Goal: Task Accomplishment & Management: Manage account settings

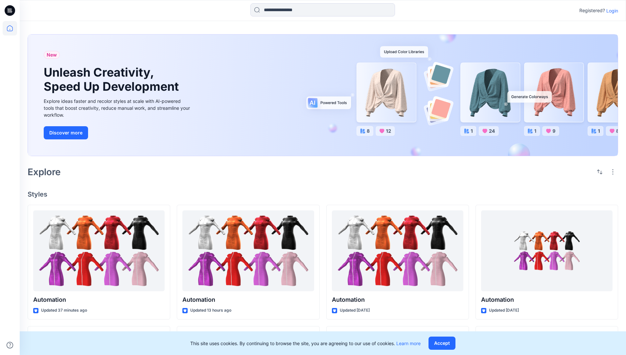
click at [611, 11] on p "Login" at bounding box center [613, 10] width 12 height 7
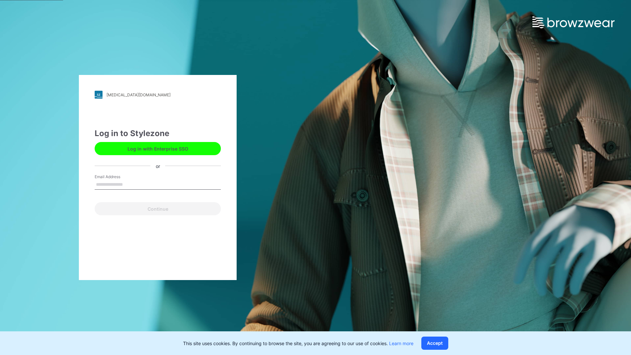
click at [130, 184] on input "Email Address" at bounding box center [158, 185] width 126 height 10
type input "**********"
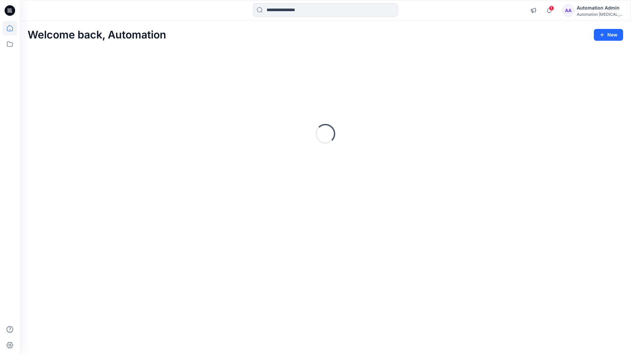
click at [12, 28] on icon at bounding box center [10, 28] width 6 height 6
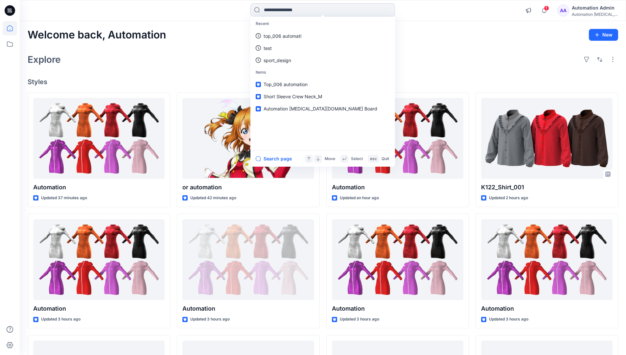
click at [285, 10] on input at bounding box center [323, 9] width 145 height 13
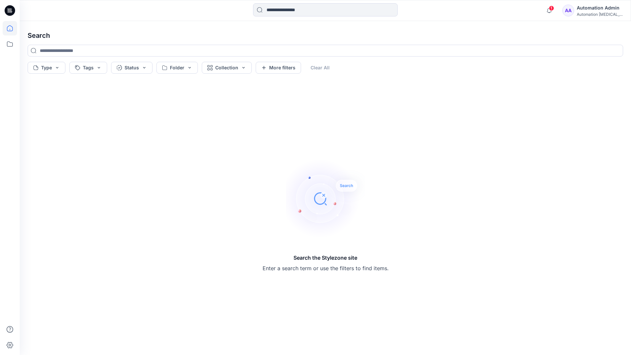
click at [7, 30] on icon at bounding box center [10, 28] width 6 height 6
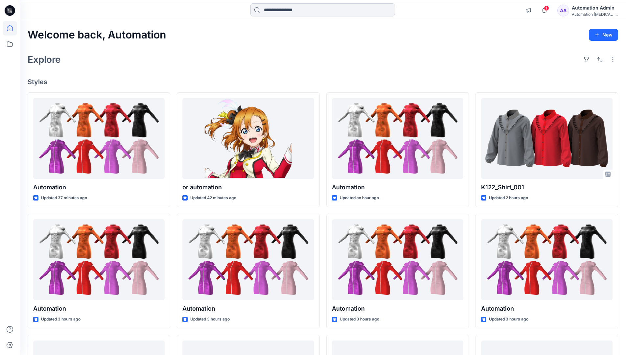
click at [275, 13] on input at bounding box center [323, 9] width 145 height 13
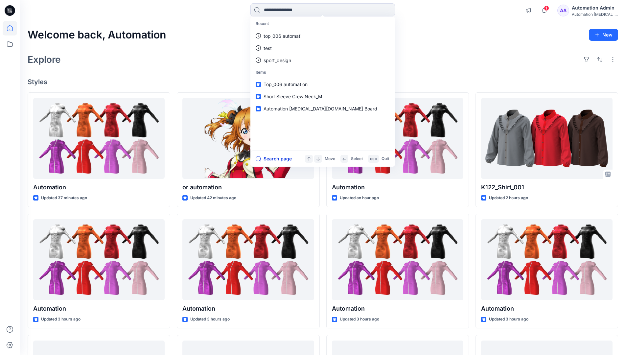
click at [282, 158] on button "Search page" at bounding box center [274, 159] width 36 height 8
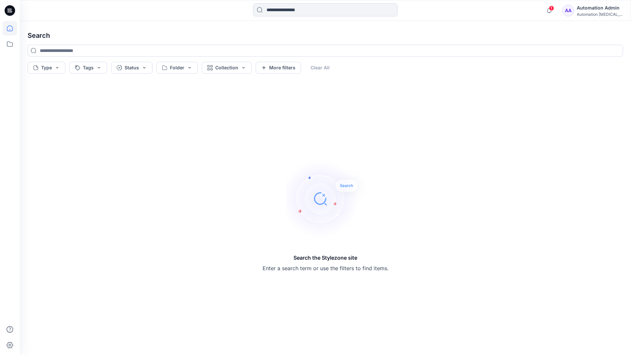
click at [12, 26] on icon at bounding box center [10, 28] width 14 height 14
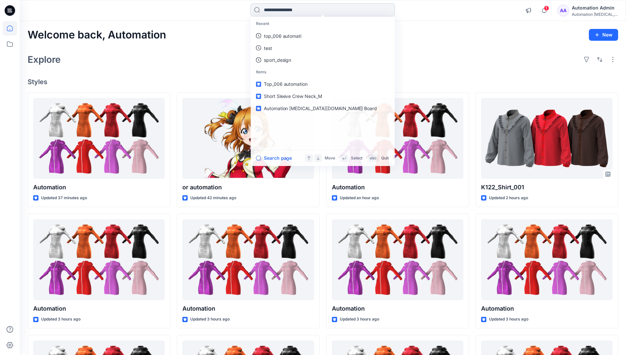
click at [283, 10] on input at bounding box center [323, 9] width 145 height 13
type input "****"
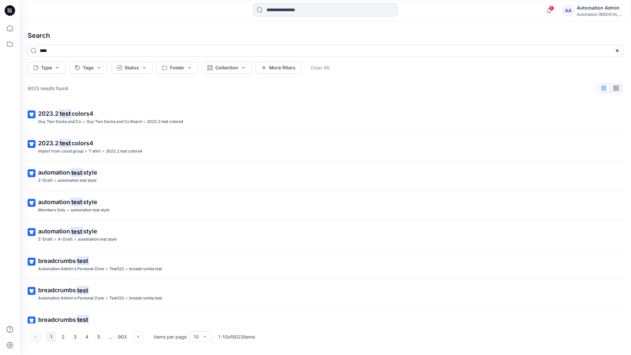
click at [285, 12] on input at bounding box center [325, 9] width 145 height 13
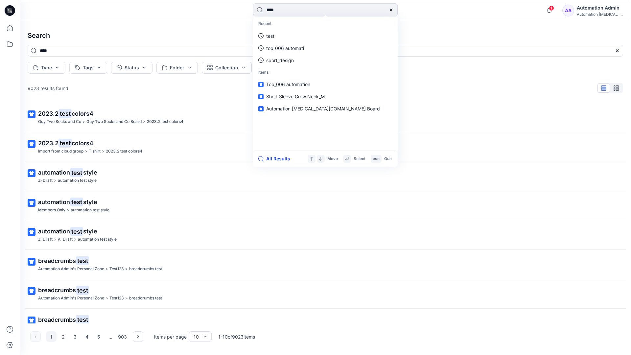
type input "****"
click at [271, 159] on button "All Results" at bounding box center [276, 159] width 36 height 8
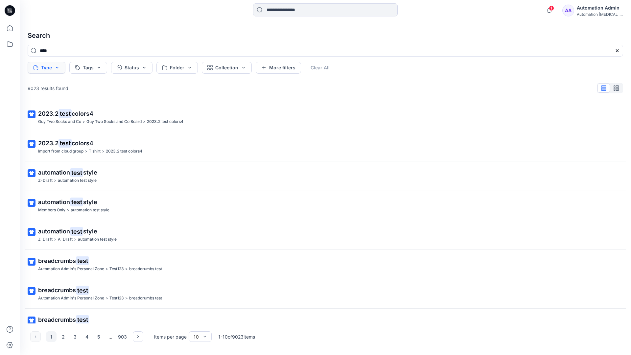
click at [56, 70] on button "Type" at bounding box center [47, 68] width 38 height 12
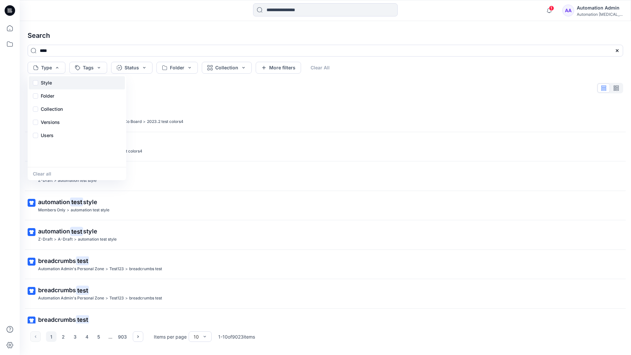
click at [55, 82] on div "Style" at bounding box center [77, 82] width 96 height 13
click at [47, 98] on p "Folder" at bounding box center [47, 96] width 13 height 8
click at [54, 107] on p "Collection" at bounding box center [52, 109] width 22 height 8
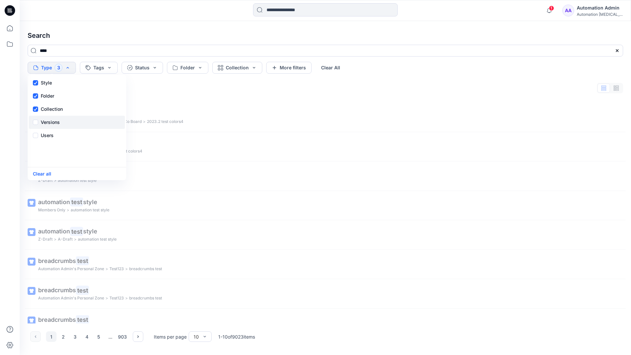
click at [53, 120] on p "Versions" at bounding box center [50, 122] width 19 height 8
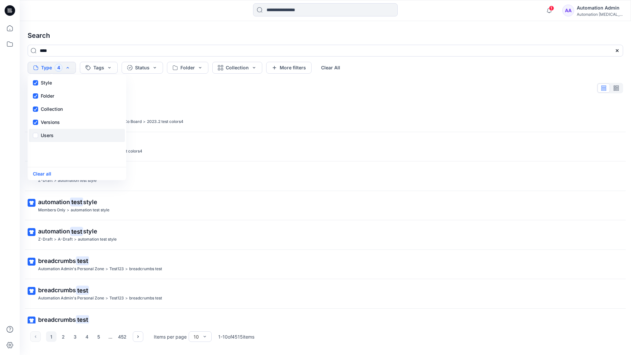
click at [49, 133] on p "Users" at bounding box center [47, 136] width 13 height 8
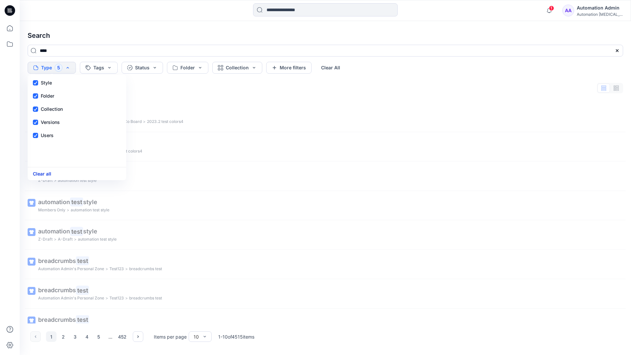
click at [45, 175] on button "Clear all" at bounding box center [42, 174] width 18 height 8
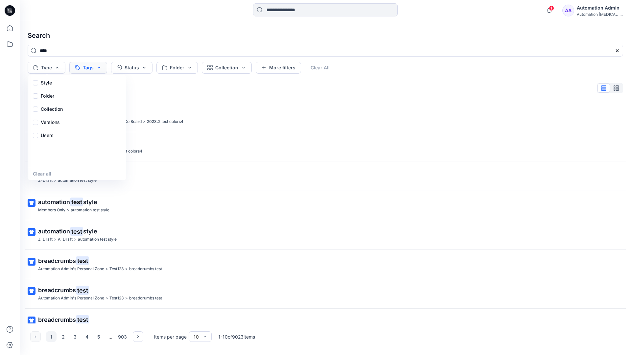
click at [92, 65] on button "Tags" at bounding box center [88, 68] width 38 height 12
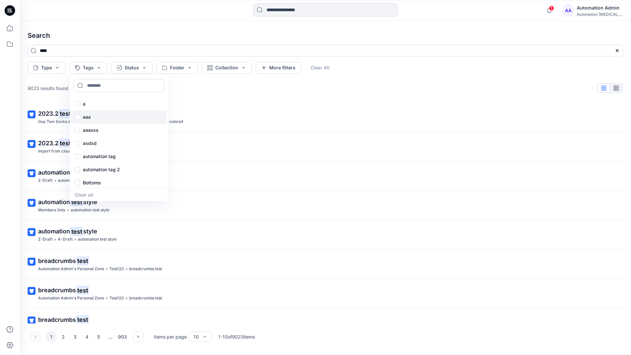
click at [86, 114] on p "aaa" at bounding box center [87, 117] width 8 height 8
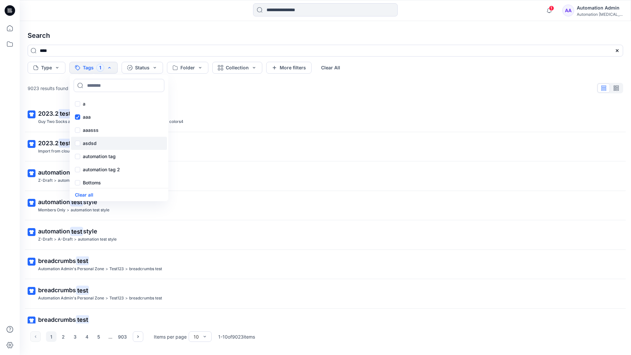
click at [85, 142] on p "asdsd" at bounding box center [90, 143] width 14 height 8
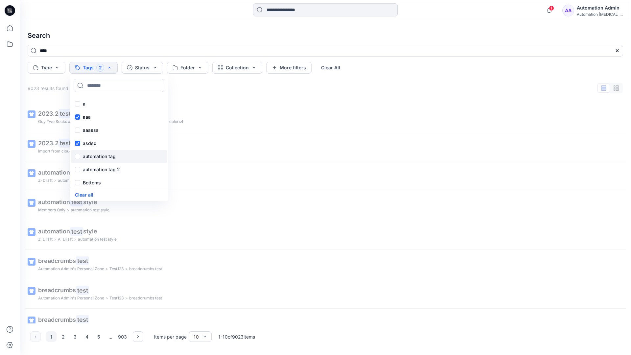
click at [86, 156] on p "automation tag" at bounding box center [99, 157] width 33 height 8
click at [90, 183] on p "Bottoms" at bounding box center [92, 183] width 18 height 8
click at [98, 140] on div "Core" at bounding box center [119, 141] width 96 height 13
click at [96, 154] on div "f" at bounding box center [119, 155] width 96 height 13
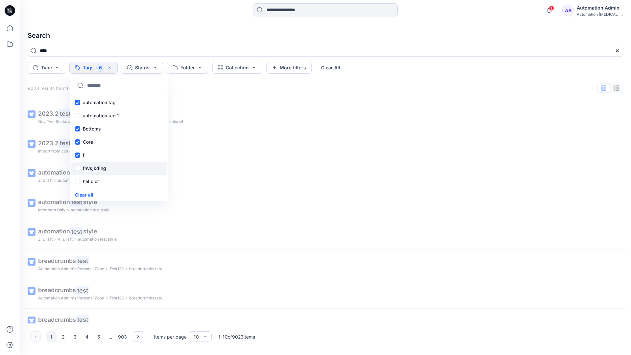
click at [99, 167] on p "fhvsjkdlhg" at bounding box center [94, 168] width 23 height 8
click at [88, 193] on button "Clear all" at bounding box center [84, 195] width 18 height 8
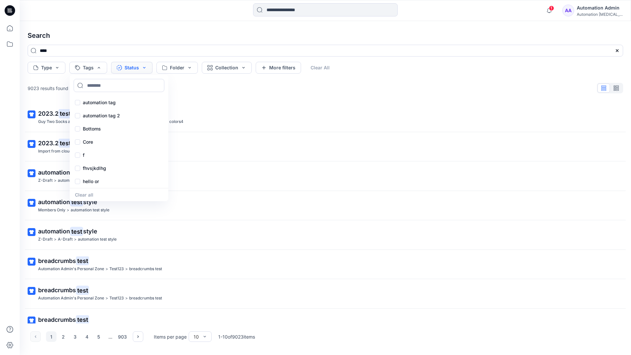
click at [134, 69] on button "Status" at bounding box center [131, 68] width 41 height 12
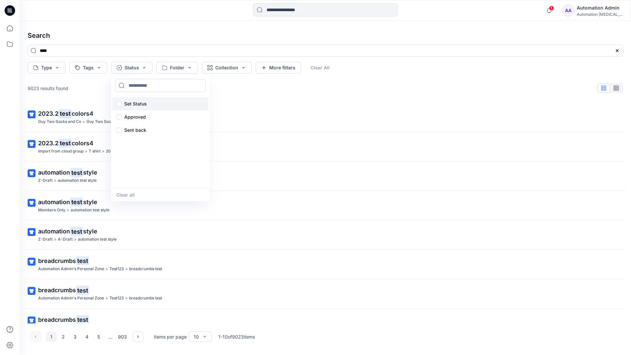
click at [145, 100] on p "Set Status" at bounding box center [135, 104] width 23 height 8
click at [123, 196] on button "Clear all" at bounding box center [125, 195] width 18 height 8
click at [188, 72] on button "Folder" at bounding box center [177, 68] width 41 height 12
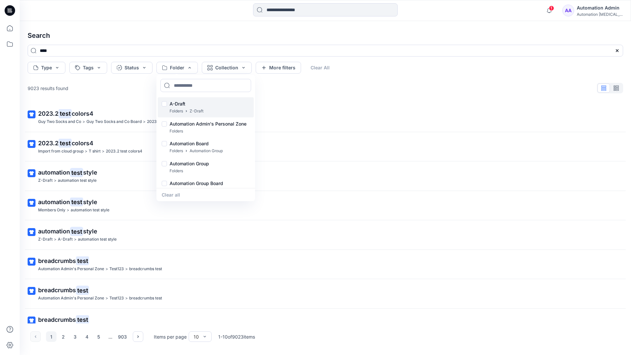
click at [180, 101] on p "A-Draft" at bounding box center [187, 104] width 34 height 8
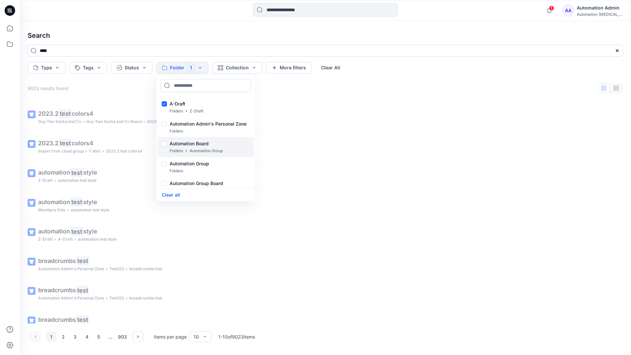
click at [177, 148] on p "Folders" at bounding box center [176, 151] width 13 height 7
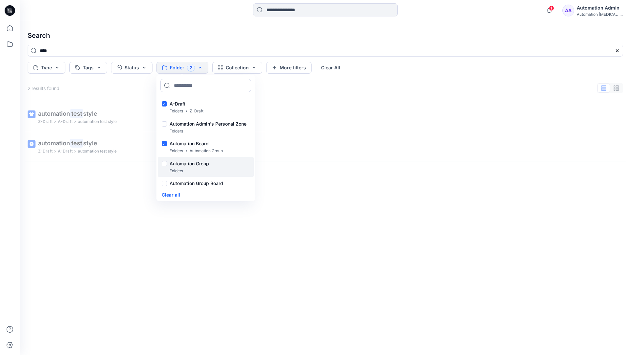
click at [174, 168] on p "Folders" at bounding box center [176, 171] width 13 height 7
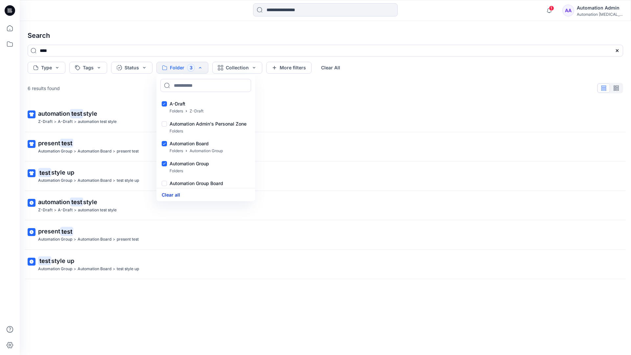
click at [176, 194] on button "Clear all" at bounding box center [171, 195] width 18 height 8
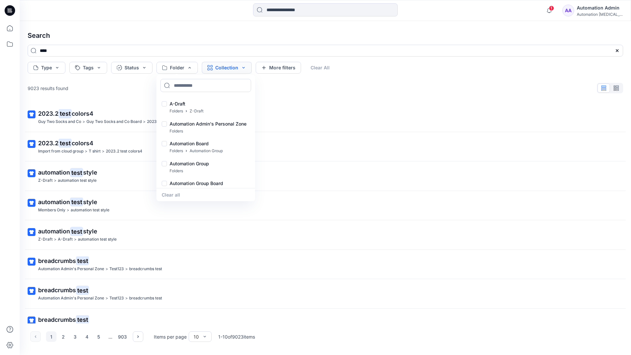
click at [235, 69] on button "Collection" at bounding box center [227, 68] width 50 height 12
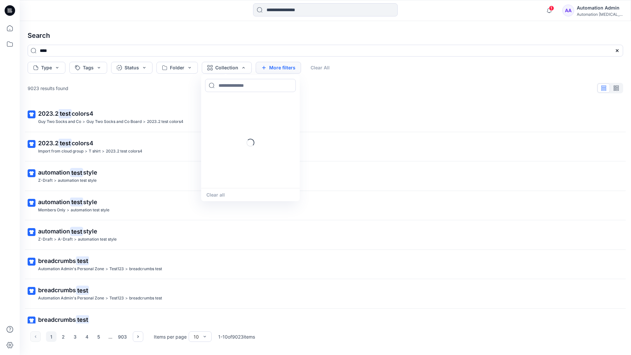
click at [277, 66] on button "More filters" at bounding box center [278, 68] width 45 height 12
click at [297, 68] on button "Created by" at bounding box center [282, 68] width 52 height 12
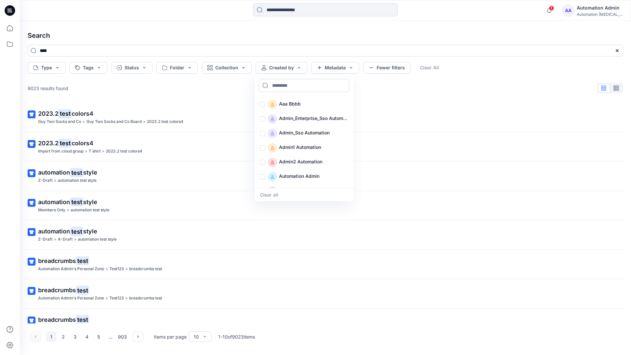
click at [289, 85] on input at bounding box center [304, 85] width 91 height 13
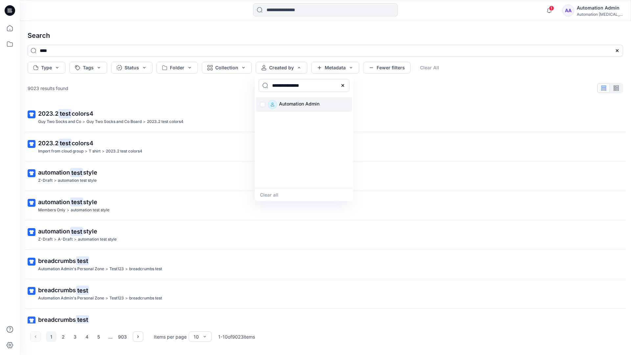
type input "**********"
click at [295, 104] on p "Automation Admin" at bounding box center [299, 104] width 40 height 9
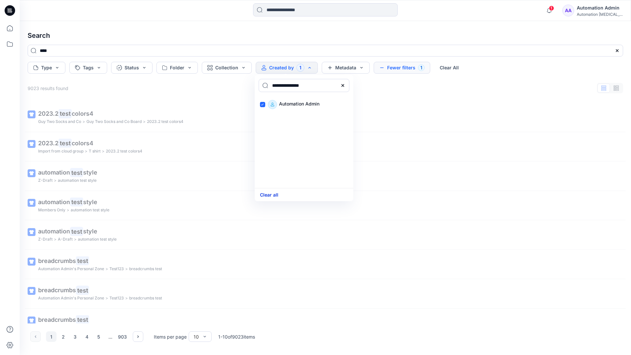
click at [273, 193] on button "Clear all" at bounding box center [269, 195] width 18 height 8
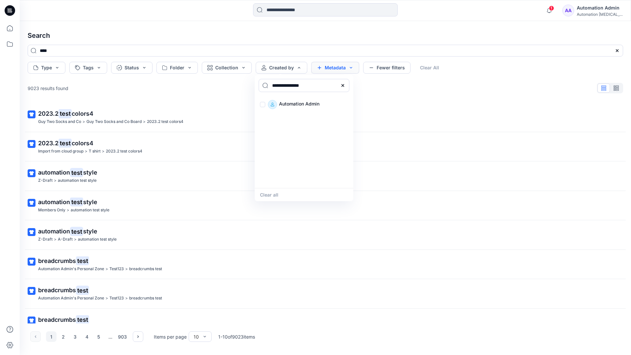
click at [335, 69] on button "Metadata" at bounding box center [335, 68] width 48 height 12
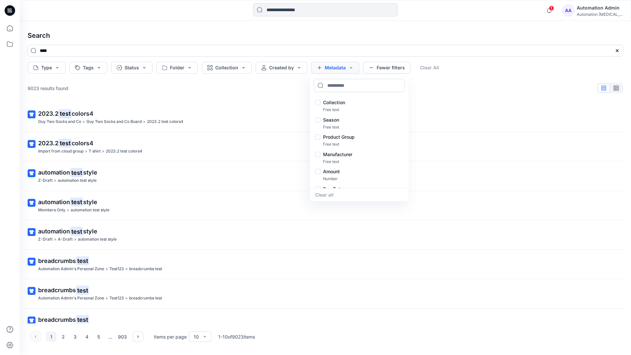
click at [337, 70] on button "Metadata" at bounding box center [335, 68] width 48 height 12
click at [385, 70] on button "Fewer filters" at bounding box center [386, 68] width 47 height 12
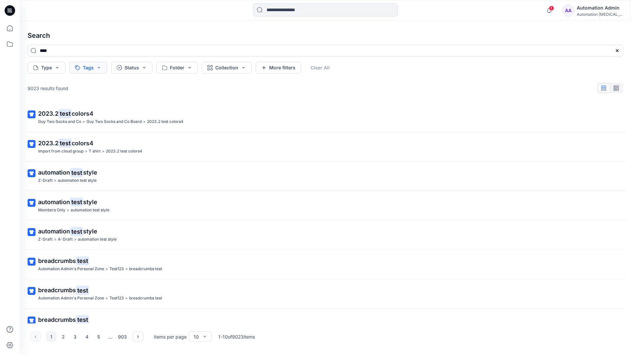
click at [89, 68] on button "Tags" at bounding box center [88, 68] width 38 height 12
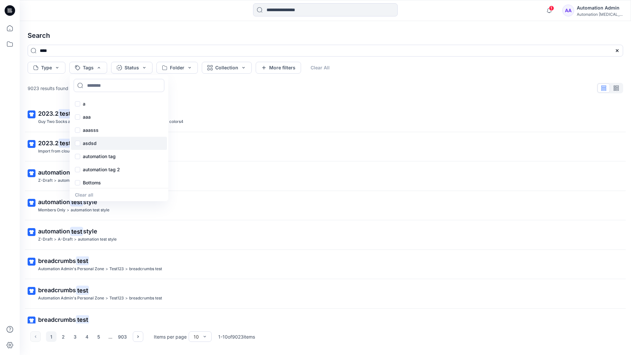
click at [89, 147] on div "asdsd" at bounding box center [119, 143] width 96 height 13
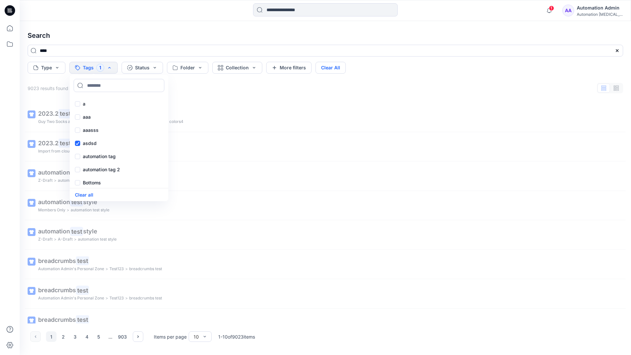
click at [333, 66] on button "Clear All" at bounding box center [331, 68] width 30 height 12
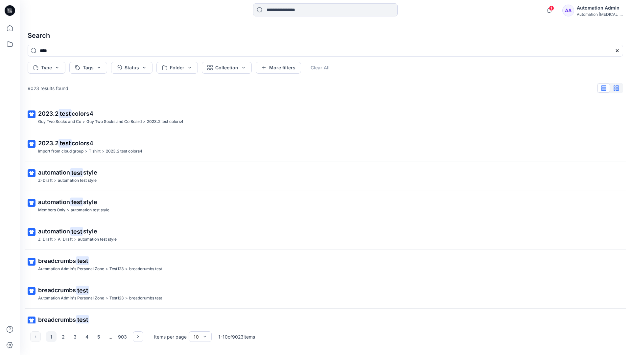
click at [619, 90] on button "button" at bounding box center [616, 88] width 12 height 9
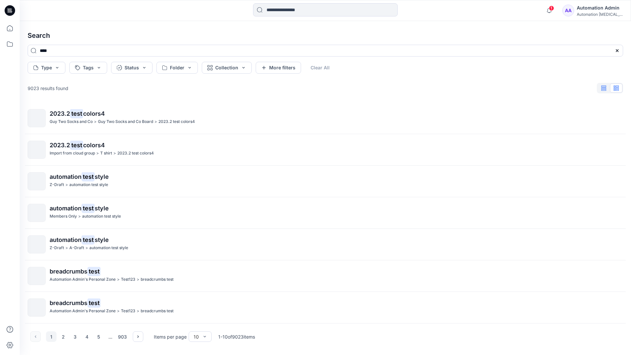
click at [605, 88] on icon "button" at bounding box center [604, 87] width 5 height 5
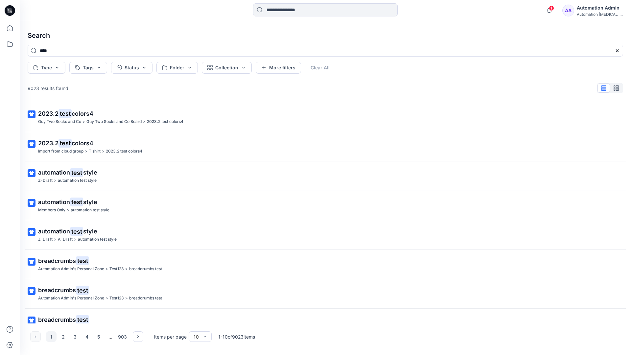
click at [581, 12] on div "AA Automation Admin Automation [MEDICAL_DATA]..." at bounding box center [593, 10] width 61 height 13
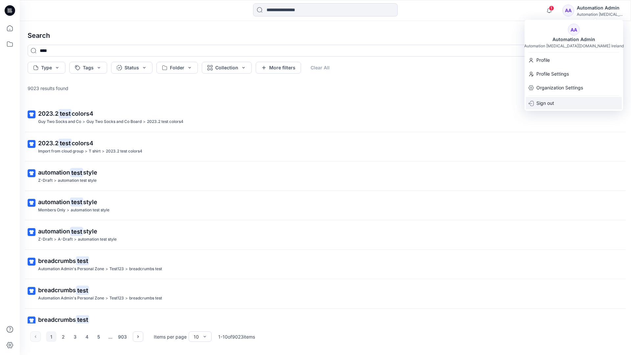
click at [555, 99] on div "Sign out" at bounding box center [574, 103] width 96 height 12
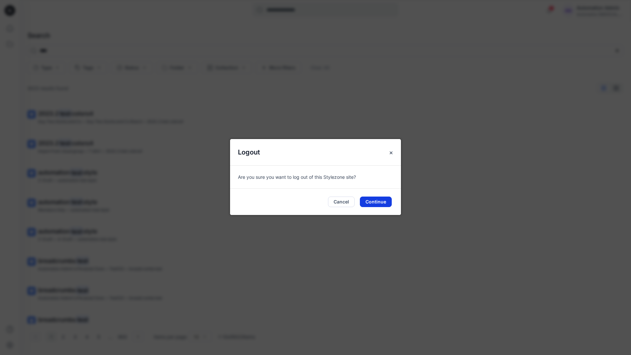
click at [377, 198] on button "Continue" at bounding box center [376, 202] width 32 height 11
